Goal: Purchase product/service

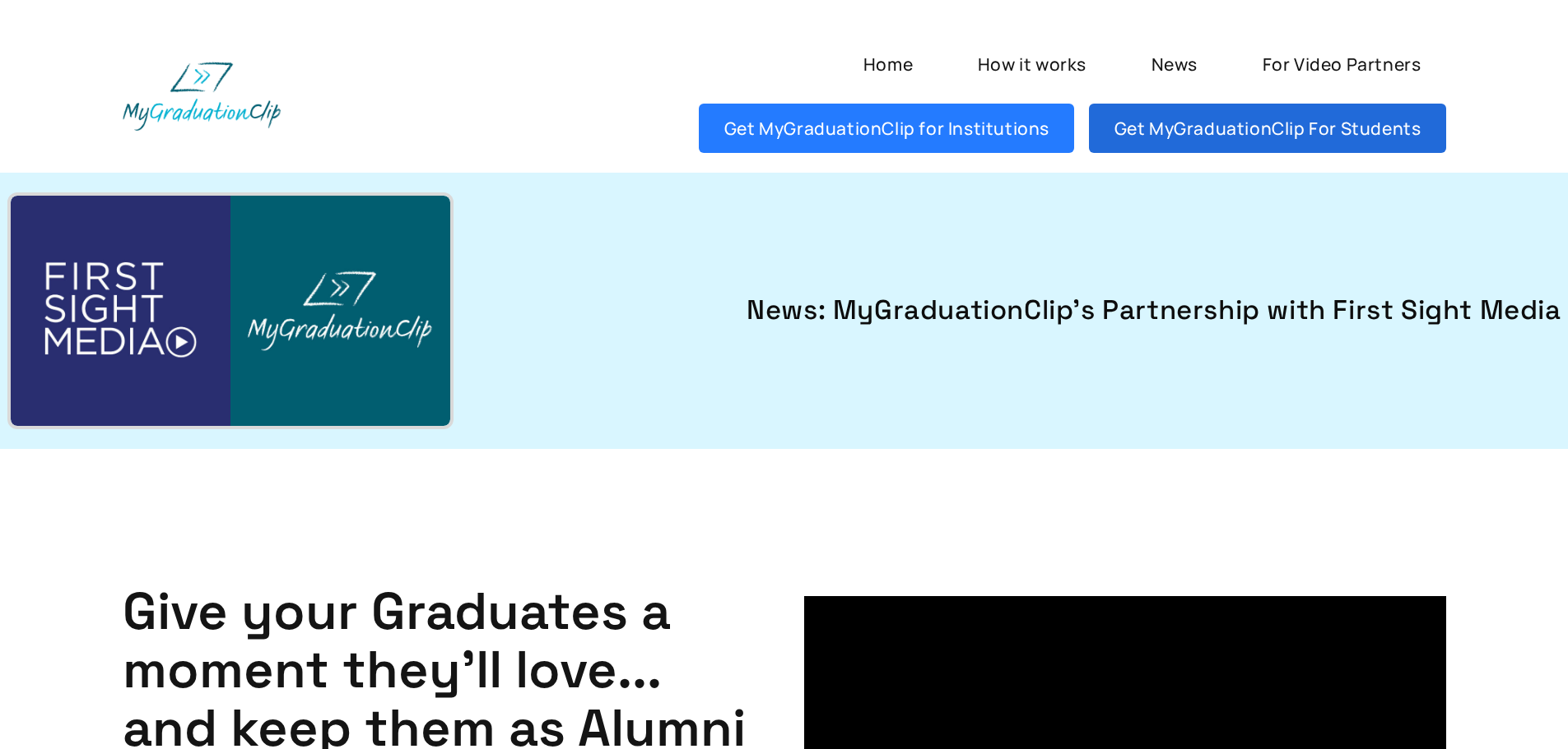
click at [1189, 132] on link "Get MyGraduationClip For Students" at bounding box center [1267, 128] width 357 height 49
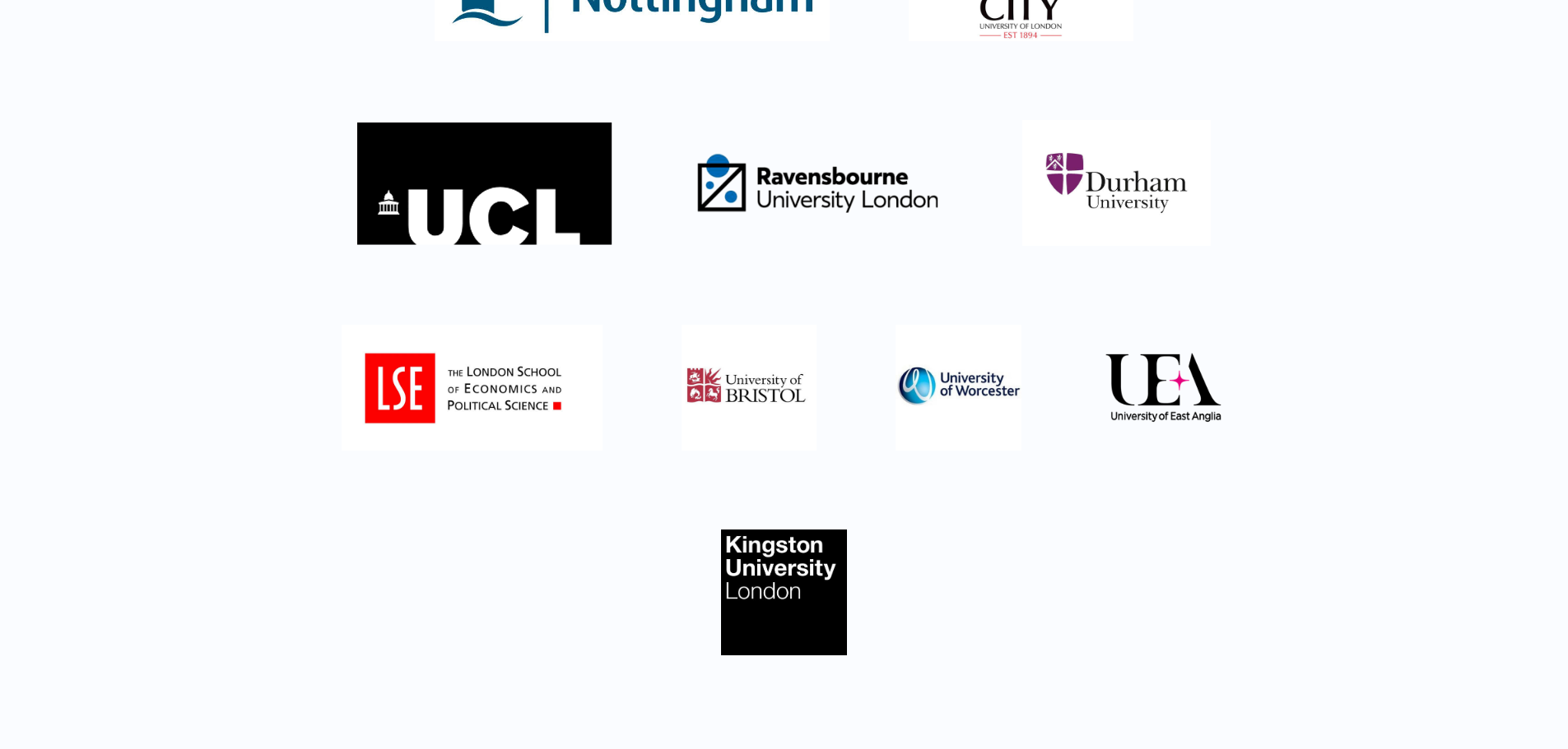
scroll to position [446, 0]
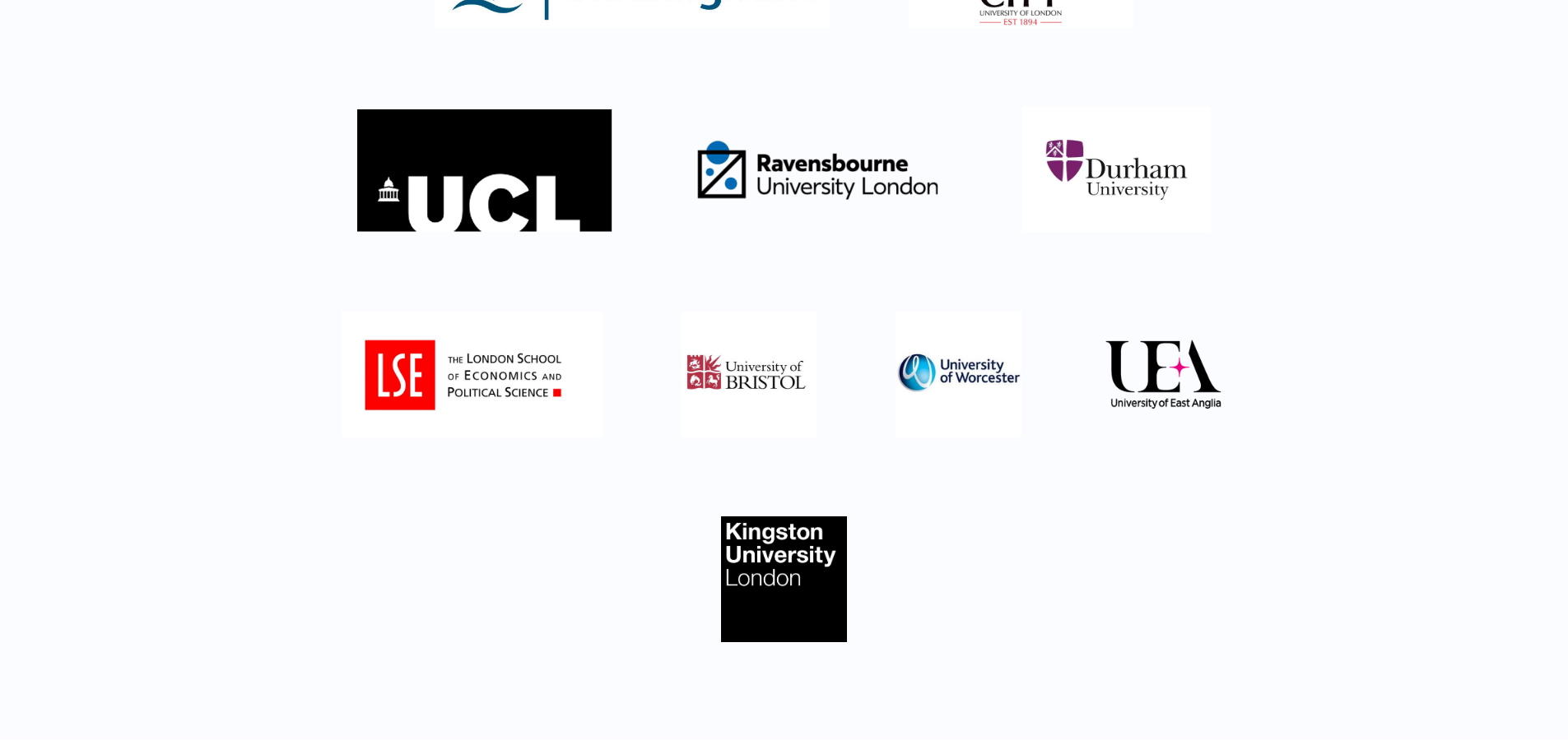
click at [1148, 362] on img at bounding box center [1164, 374] width 126 height 126
click at [803, 185] on img at bounding box center [818, 170] width 252 height 126
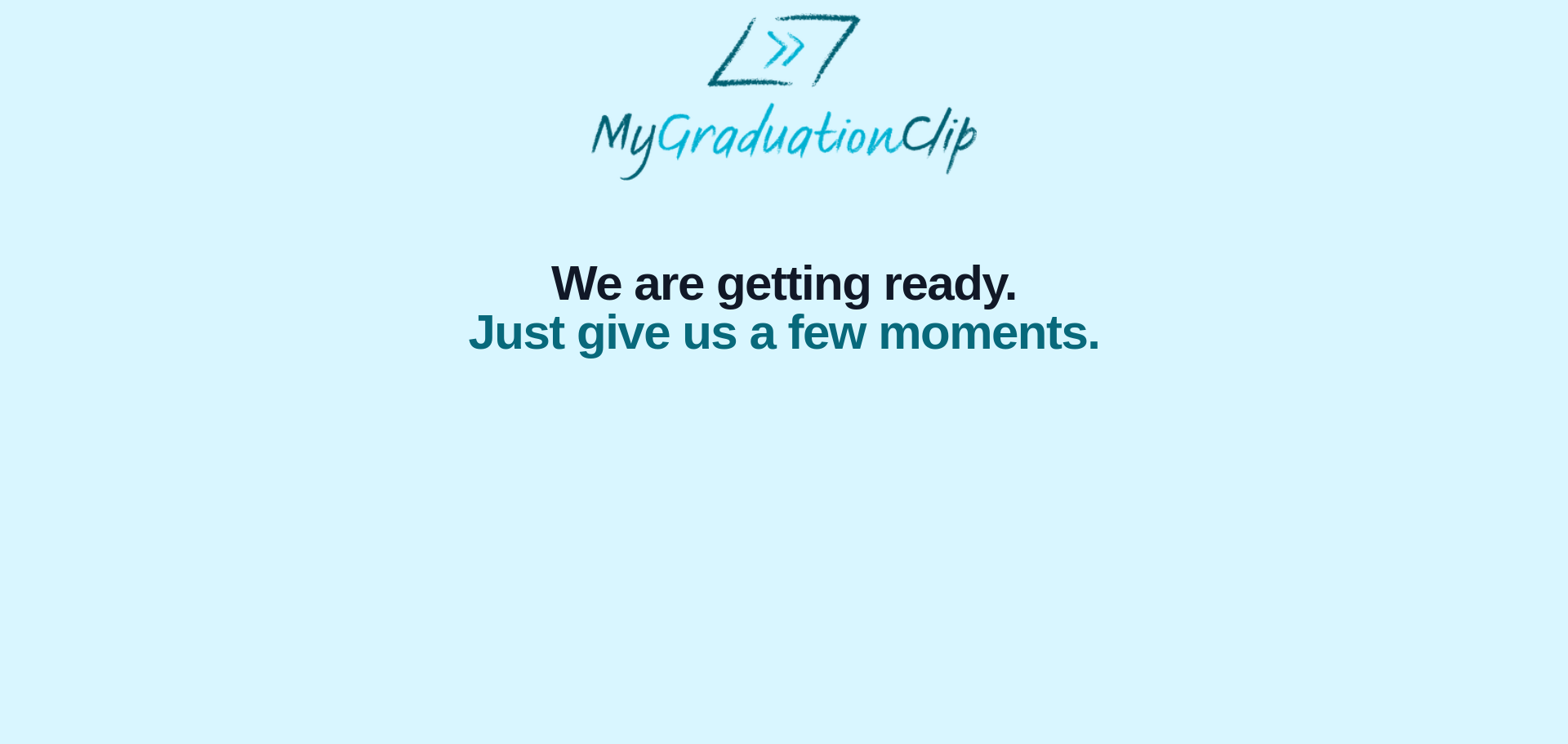
click at [131, 306] on div "We are getting ready. Just give us a few moments." at bounding box center [784, 184] width 1542 height 344
